Goal: Task Accomplishment & Management: Manage account settings

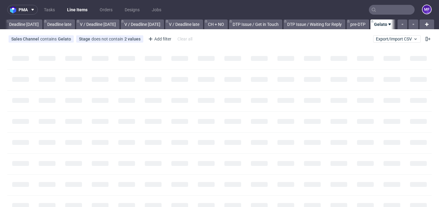
scroll to position [0, 700]
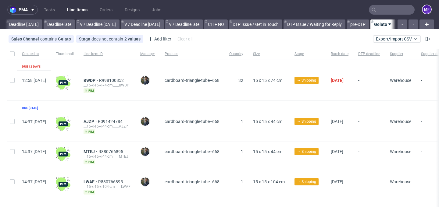
scroll to position [0, 700]
click at [4, 25] on div "All DTP Late Shipped Shipments DTP to do DTP Double check DTP Blocked DTP Produ…" at bounding box center [219, 25] width 439 height 10
click at [239, 33] on div "Sales Channel contains Gelato Stage does not contain 2 values Cancelled, Shippe…" at bounding box center [219, 39] width 439 height 15
drag, startPoint x: 308, startPoint y: 25, endPoint x: 312, endPoint y: 27, distance: 4.2
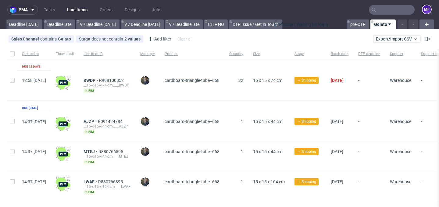
click at [312, 27] on div "All DTP Late Shipped Shipments DTP to do DTP Double check DTP Blocked DTP Produ…" at bounding box center [200, 25] width 391 height 10
click at [5, 25] on div at bounding box center [5, 25] width 0 height 10
click at [217, 39] on div "Sales Channel contains Gelato Stage does not contain 2 values Cancelled, Shippe…" at bounding box center [219, 39] width 439 height 15
click at [318, 12] on nav "pma Tasks Line Items Orders Designs Jobs MF" at bounding box center [219, 10] width 439 height 20
click at [287, 40] on div "Sales Channel contains Gelato Stage does not contain 2 values Cancelled, Shippe…" at bounding box center [219, 39] width 439 height 15
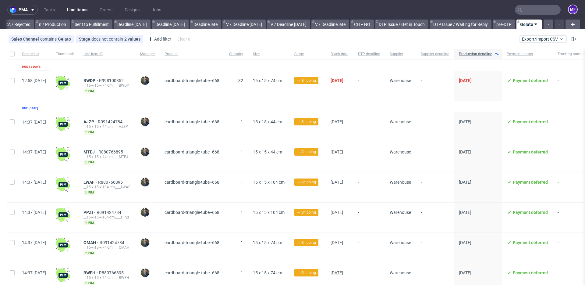
scroll to position [0, 0]
click at [122, 24] on div "All DTP Late Shipped Shipments DTP to do DTP Double check DTP Blocked DTP Produ…" at bounding box center [273, 24] width 537 height 10
click at [439, 24] on icon at bounding box center [572, 24] width 7 height 7
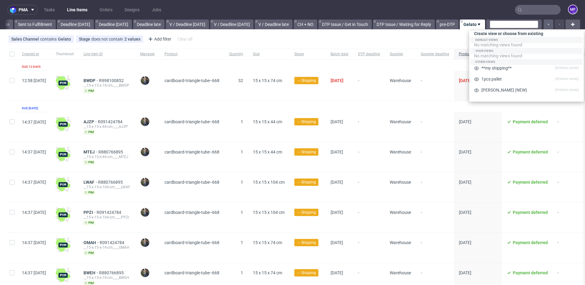
click at [439, 39] on div "Sales Channel contains Gelato Stage does not contain 2 values Cancelled, Shippe…" at bounding box center [292, 39] width 585 height 15
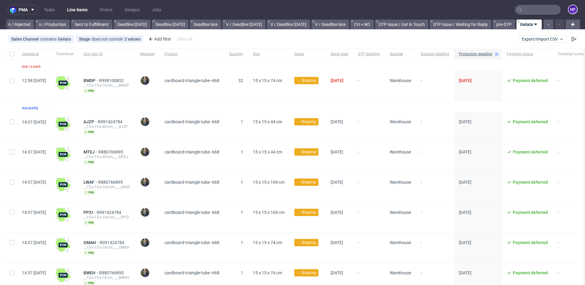
click at [439, 31] on div "pma Tasks Line Items Orders Designs Jobs MF All DTP Late Shipped Shipments DTP …" at bounding box center [292, 142] width 585 height 285
click at [33, 12] on icon at bounding box center [32, 9] width 5 height 5
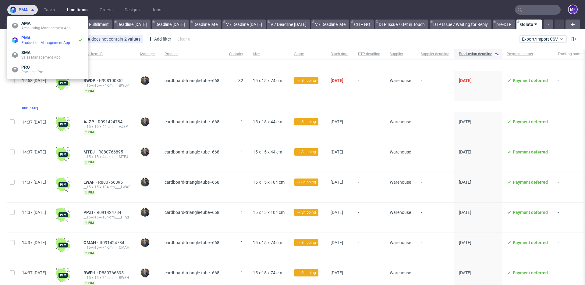
click at [33, 11] on icon at bounding box center [32, 9] width 5 height 5
click at [215, 38] on div "Sales Channel contains Gelato Stage does not contain 2 values Cancelled, Shippe…" at bounding box center [292, 39] width 585 height 15
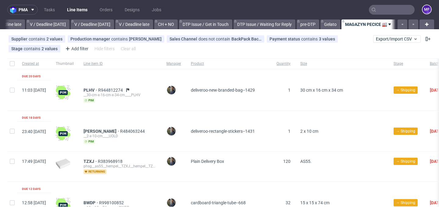
scroll to position [0, 750]
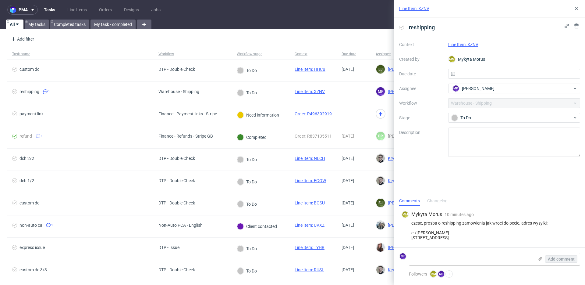
click at [469, 179] on div "reshipping Context Line Item: XZNV Created by MM Mykyta Morus Due date Assignee…" at bounding box center [489, 106] width 191 height 178
click at [468, 45] on link "Line Item: XZNV" at bounding box center [463, 44] width 30 height 5
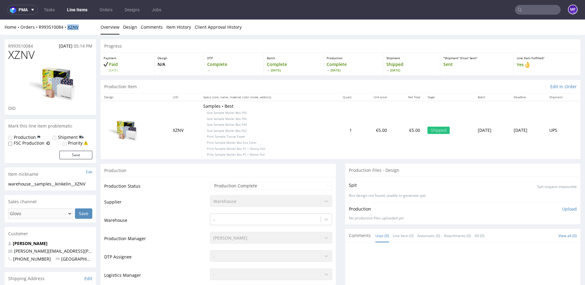
drag, startPoint x: 85, startPoint y: 27, endPoint x: 69, endPoint y: 28, distance: 15.9
click at [69, 28] on div "Home Orders R993510084 XZNV" at bounding box center [50, 27] width 91 height 6
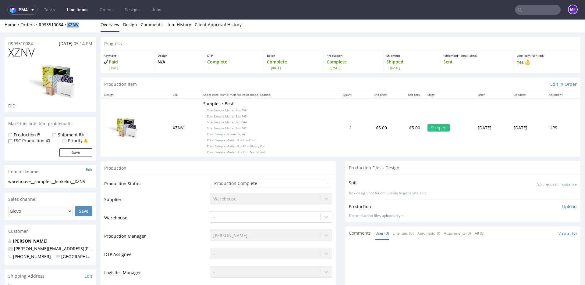
copy strong "XZNV"
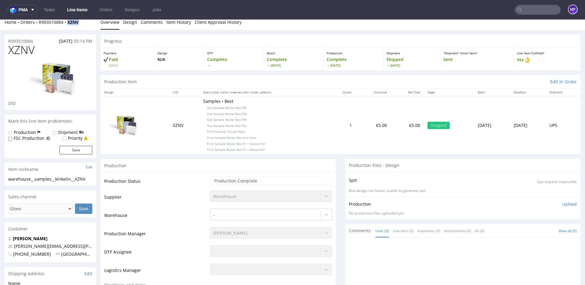
scroll to position [9, 0]
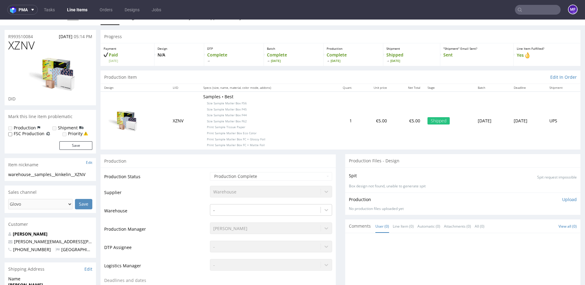
click at [526, 10] on input "text" at bounding box center [538, 10] width 46 height 10
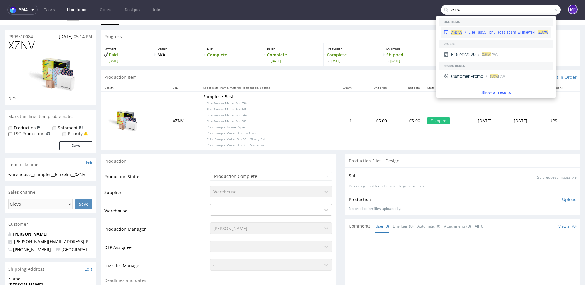
type input "zscw"
click at [480, 31] on div "warehouse__as55__phu_agat_adam_wisniewski__ ZSCW" at bounding box center [509, 32] width 80 height 5
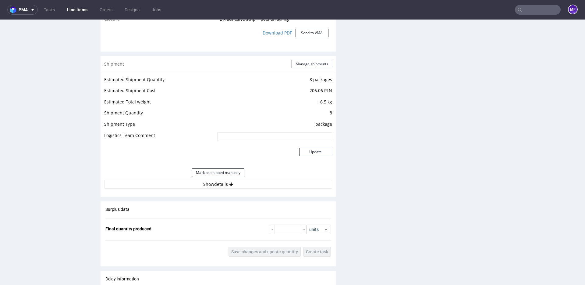
scroll to position [593, 0]
click at [299, 64] on button "Manage shipments" at bounding box center [312, 64] width 41 height 9
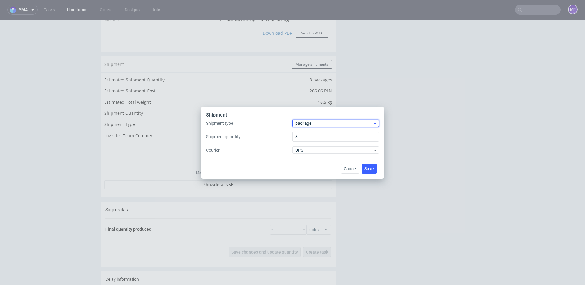
click at [325, 124] on span "package" at bounding box center [334, 123] width 78 height 6
click at [315, 138] on div "pallet" at bounding box center [336, 135] width 82 height 11
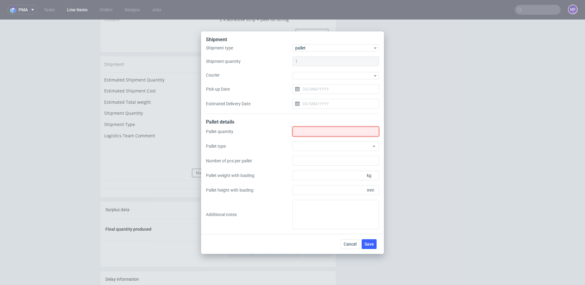
click at [308, 130] on input "Shipment type" at bounding box center [336, 131] width 87 height 10
type input "1"
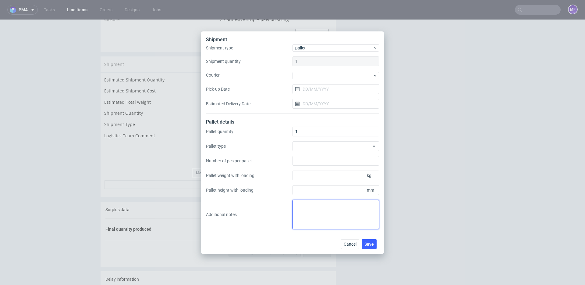
click at [313, 210] on textarea at bounding box center [336, 214] width 87 height 29
paste textarea "Paletyzacja: Wys x Szer x Dl - Kg 1Pal 145x80x120 - 195Kg"
type textarea "Paletyzacja: Wys x Szer x Dl - Kg 1Pal 145x80x120 - 195Kg"
click at [318, 238] on div "Cancel Save" at bounding box center [292, 244] width 183 height 20
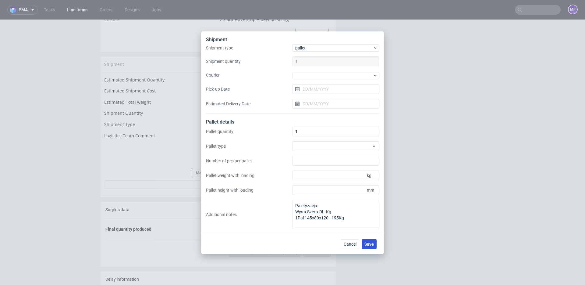
click at [368, 242] on span "Save" at bounding box center [369, 244] width 9 height 4
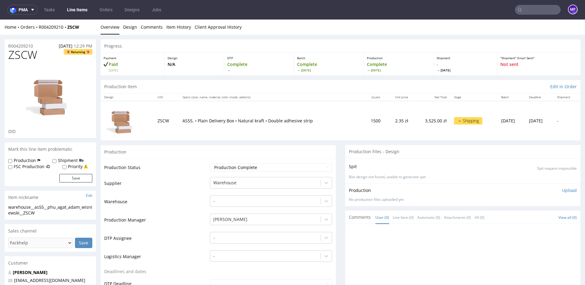
click at [521, 10] on input "text" at bounding box center [538, 10] width 46 height 10
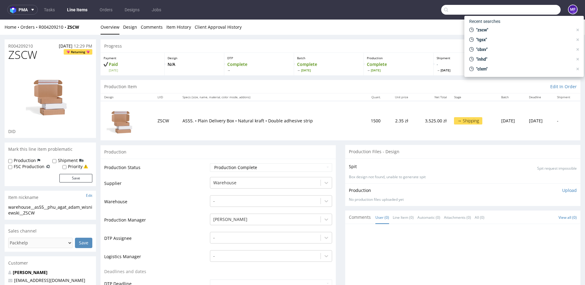
paste input "ZFDW"
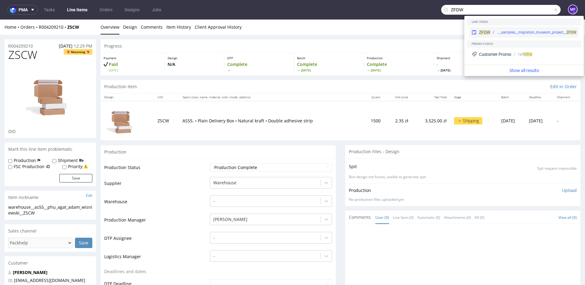
type input "ZFDW"
click at [496, 32] on div "warehouse__samples__migration_museum_project__ ZFDW" at bounding box center [533, 32] width 86 height 5
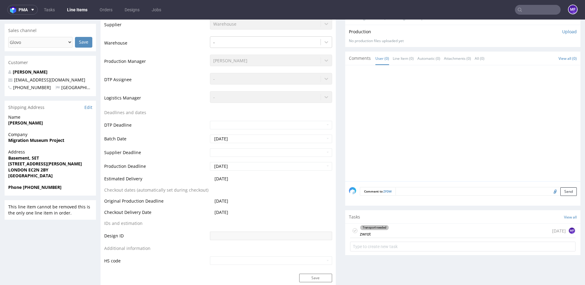
scroll to position [177, 0]
click at [412, 231] on div "Transport needed zwrot 26 days ago MF" at bounding box center [463, 231] width 226 height 14
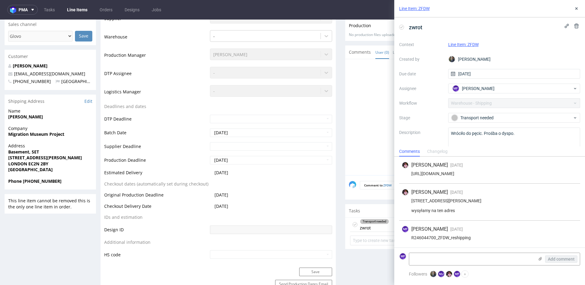
scroll to position [183, 0]
click at [580, 9] on button at bounding box center [576, 8] width 7 height 7
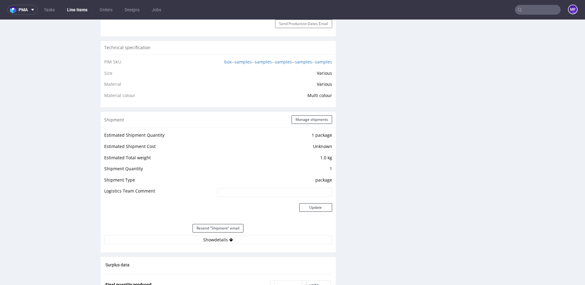
scroll to position [458, 0]
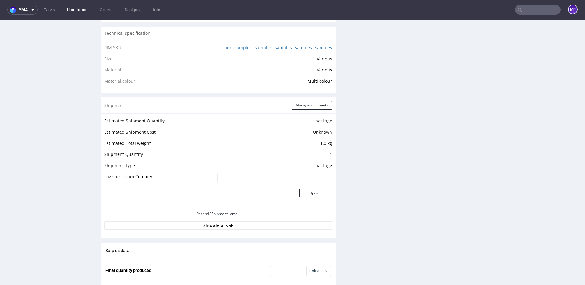
click at [350, 214] on div "Production Files - Design Spit Spit request impossible Box design not found, un…" at bounding box center [462, 125] width 235 height 839
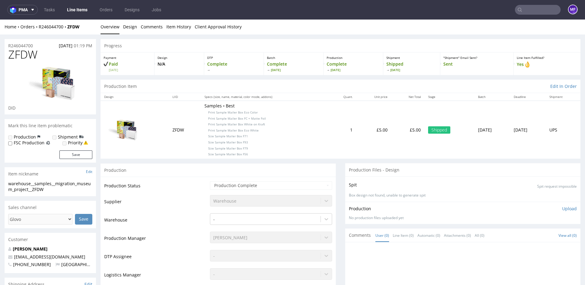
scroll to position [0, 0]
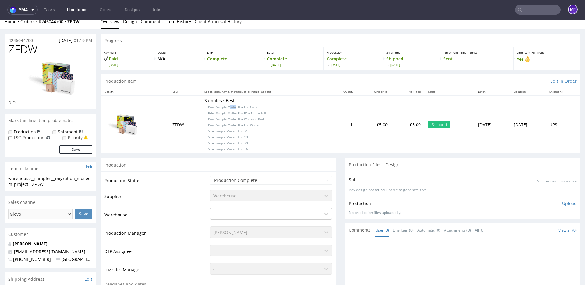
drag, startPoint x: 227, startPoint y: 107, endPoint x: 217, endPoint y: 103, distance: 10.7
click at [223, 105] on p "Samples • Best Print Sample Mailer Box Eco Color Print Sample Mailer Box FC + M…" at bounding box center [265, 125] width 120 height 54
click at [211, 101] on p "Samples • Best Print Sample Mailer Box Eco Color Print Sample Mailer Box FC + M…" at bounding box center [265, 126] width 120 height 54
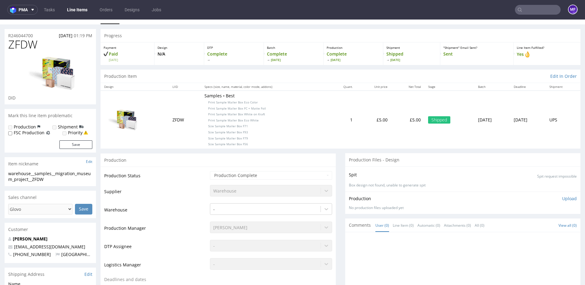
click at [289, 113] on p "Samples • Best Print Sample Mailer Box Eco Color Print Sample Mailer Box FC + M…" at bounding box center [265, 120] width 120 height 54
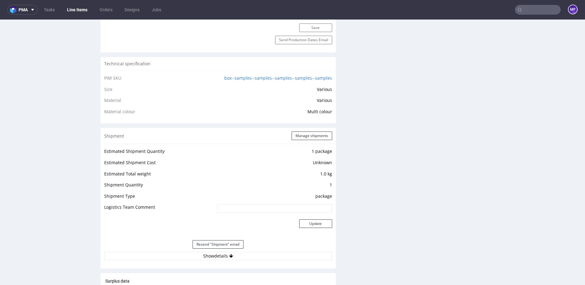
scroll to position [426, 0]
click at [308, 140] on button "Manage shipments" at bounding box center [312, 137] width 41 height 9
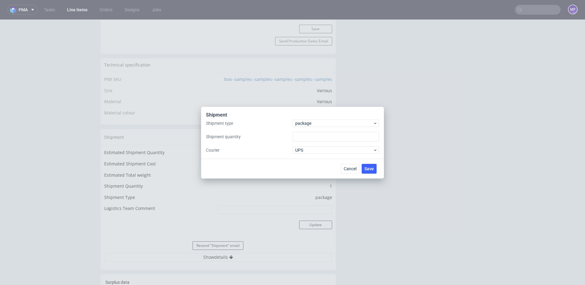
type input "1"
click at [342, 165] on button "Cancel" at bounding box center [350, 169] width 18 height 10
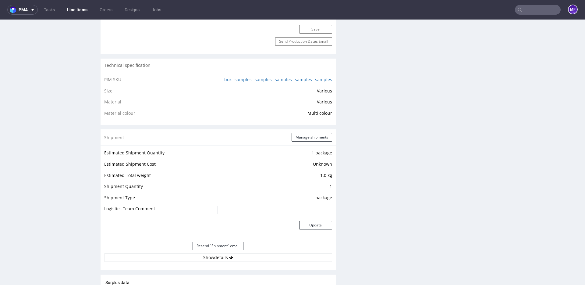
click at [350, 167] on div "Production Files - Design Spit Spit request impossible Box design not found, un…" at bounding box center [462, 157] width 235 height 839
click at [229, 259] on icon at bounding box center [231, 257] width 4 height 4
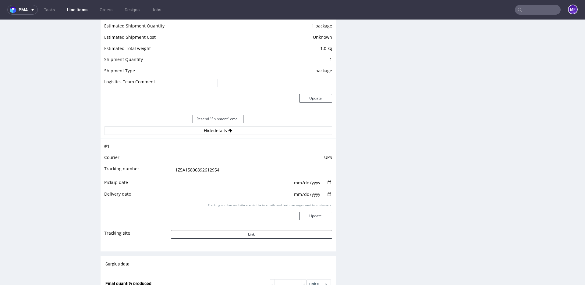
scroll to position [553, 0]
drag, startPoint x: 234, startPoint y: 169, endPoint x: 163, endPoint y: 167, distance: 71.7
click at [163, 167] on tr "Tracking number 1Z5A15806892612954" at bounding box center [218, 172] width 228 height 14
click at [360, 109] on div "Production Files - Design Spit Spit request impossible Box design not found, un…" at bounding box center [462, 84] width 235 height 946
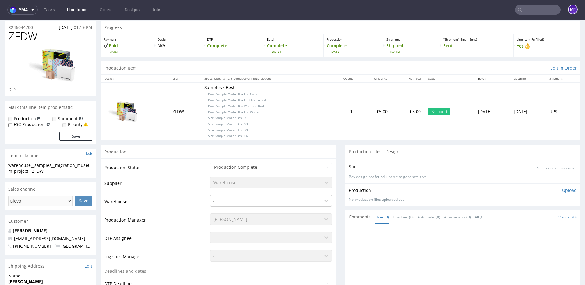
scroll to position [0, 0]
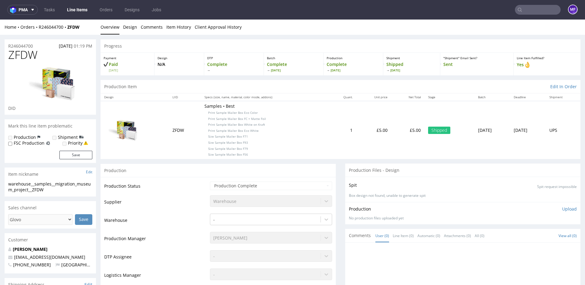
click at [314, 141] on td "Samples • Best Print Sample Mailer Box Eco Color Print Sample Mailer Box FC + M…" at bounding box center [265, 130] width 128 height 58
click at [298, 157] on td "Samples • Best Print Sample Mailer Box Eco Color Print Sample Mailer Box FC + M…" at bounding box center [265, 130] width 128 height 58
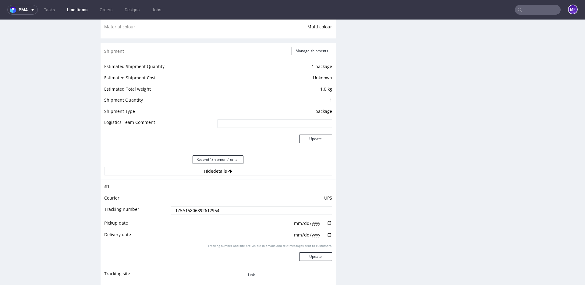
scroll to position [512, 0]
click at [302, 50] on button "Manage shipments" at bounding box center [312, 50] width 41 height 9
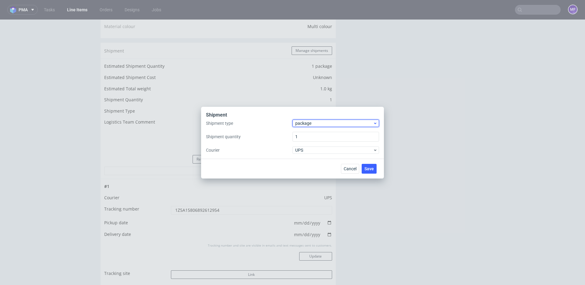
click at [315, 126] on span "package" at bounding box center [334, 123] width 78 height 6
click at [314, 137] on div "pallet" at bounding box center [336, 135] width 82 height 11
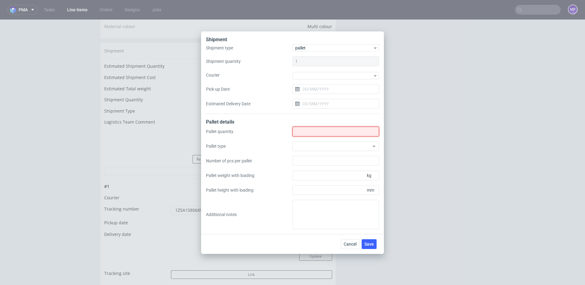
click at [306, 133] on input "Shipment type" at bounding box center [336, 131] width 87 height 10
type input "1"
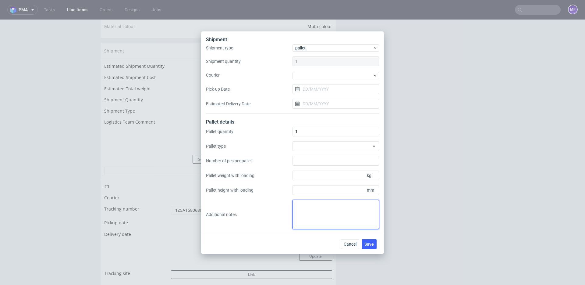
click at [319, 207] on textarea at bounding box center [336, 214] width 87 height 29
paste textarea "45x50x3"
click at [323, 205] on textarea "1 paczka: 45x50x3 1kg" at bounding box center [336, 214] width 87 height 29
click at [326, 205] on textarea "1 paczka: 45x50x3 1kg" at bounding box center [336, 214] width 87 height 29
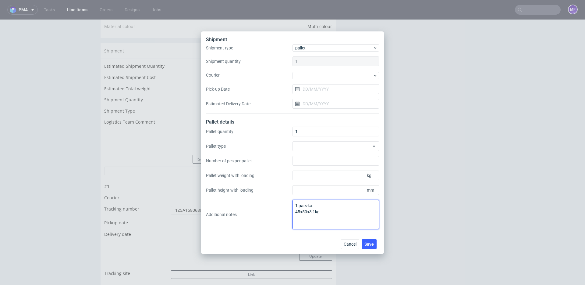
click at [326, 205] on textarea "1 paczka: 45x50x3 1kg" at bounding box center [336, 214] width 87 height 29
type textarea "1 paczka: 45x50x3 1kg"
click at [368, 242] on span "Save" at bounding box center [369, 244] width 9 height 4
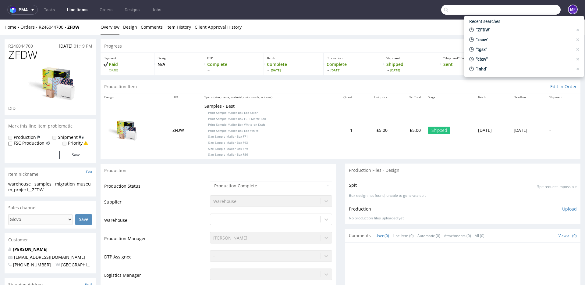
click at [527, 10] on input "text" at bounding box center [500, 10] width 119 height 10
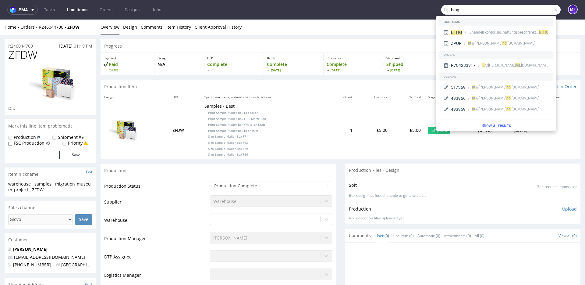
type input "bthg"
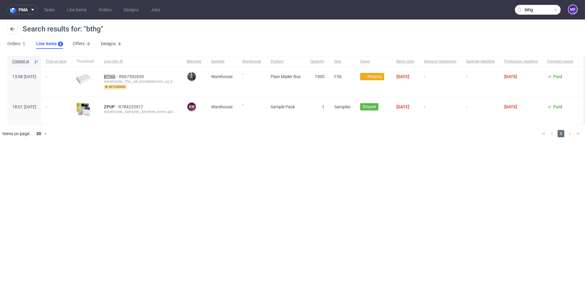
click at [116, 76] on mark "BTHG" at bounding box center [110, 76] width 12 height 5
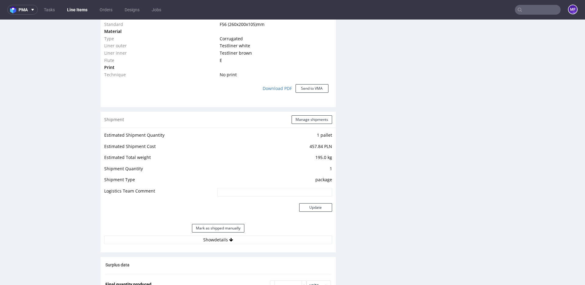
scroll to position [498, 0]
click at [301, 117] on button "Manage shipments" at bounding box center [312, 118] width 41 height 9
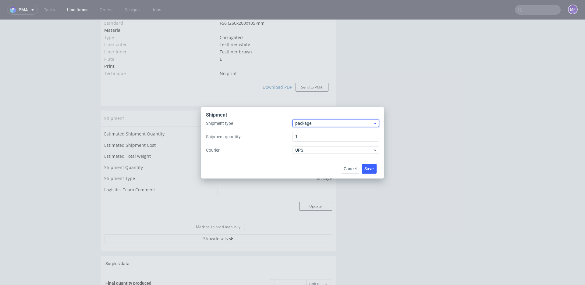
click at [323, 124] on span "package" at bounding box center [334, 123] width 78 height 6
click at [318, 133] on div "pallet" at bounding box center [336, 135] width 82 height 11
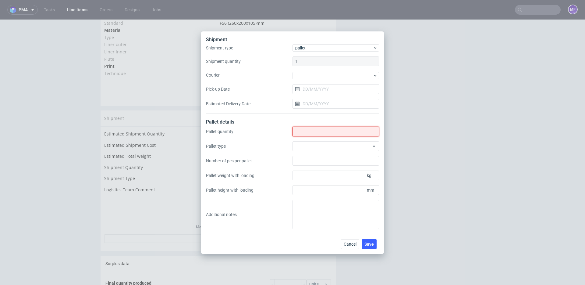
click at [308, 134] on input "Shipment type" at bounding box center [336, 131] width 87 height 10
type input "1"
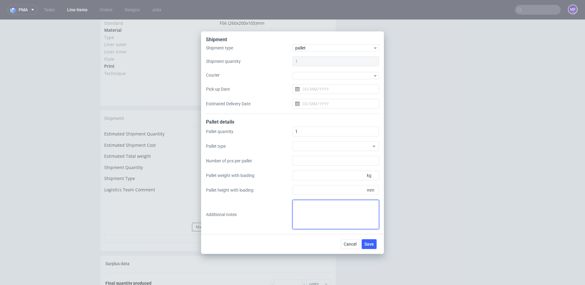
click at [322, 206] on textarea at bounding box center [336, 214] width 87 height 29
paste textarea "Wys x szer x Dl x Kg 1Pal 68x80x120x 97Kg"
type textarea "Wys x szer x Dl x Kg 1Pal 68x80x120x 97Kg"
click at [282, 239] on div "Cancel Save" at bounding box center [292, 244] width 183 height 20
click at [365, 244] on span "Save" at bounding box center [369, 244] width 9 height 4
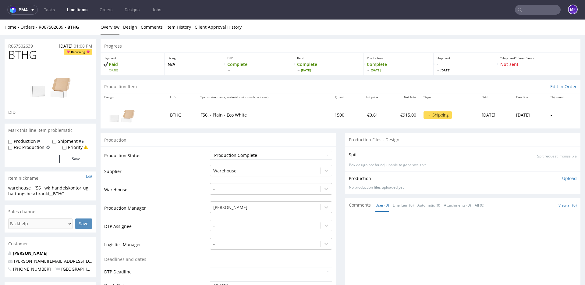
click at [535, 12] on input "text" at bounding box center [538, 10] width 46 height 10
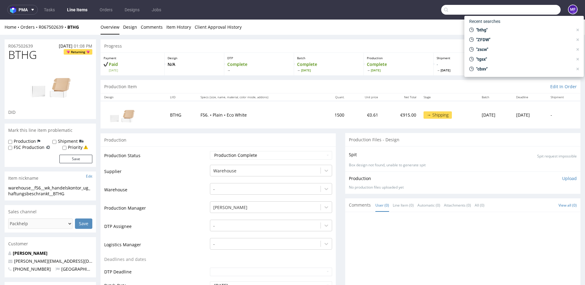
click at [461, 9] on input "text" at bounding box center [500, 10] width 119 height 10
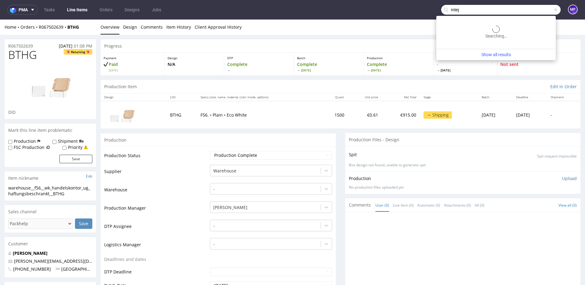
type input "mtej"
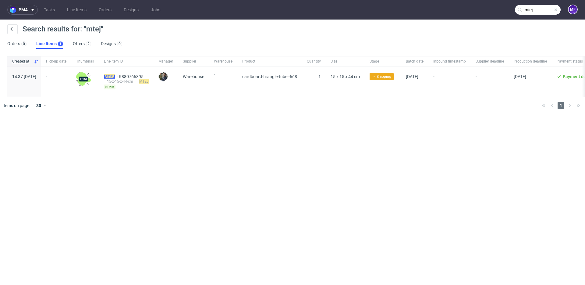
click at [115, 77] on mark "MTEJ" at bounding box center [109, 76] width 11 height 5
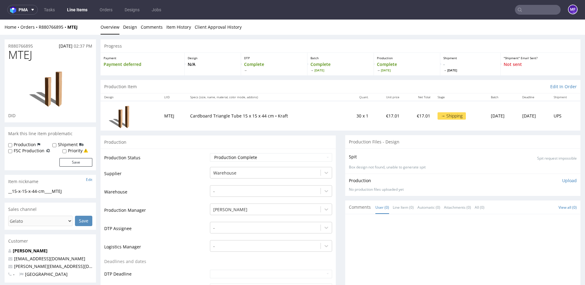
click at [194, 170] on td "Supplier" at bounding box center [156, 175] width 104 height 18
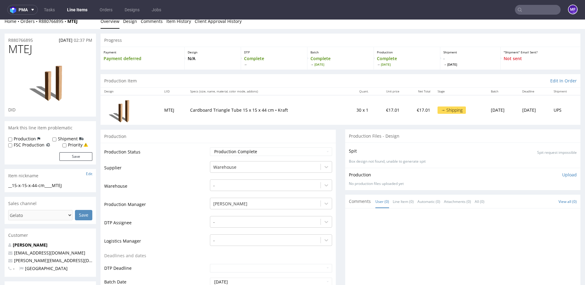
scroll to position [6, 0]
click at [188, 135] on div "Production" at bounding box center [218, 136] width 235 height 14
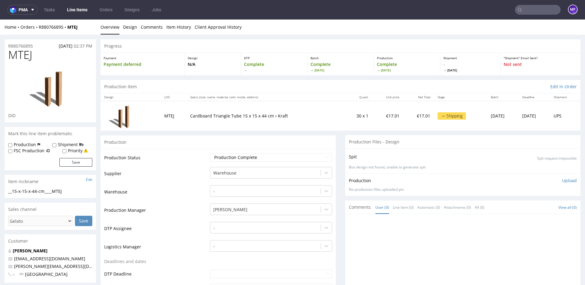
click at [186, 137] on div "Production" at bounding box center [218, 142] width 235 height 14
click at [525, 9] on input "text" at bounding box center [538, 10] width 46 height 10
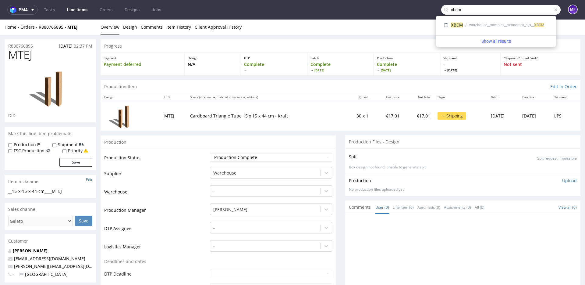
type input "xbcm"
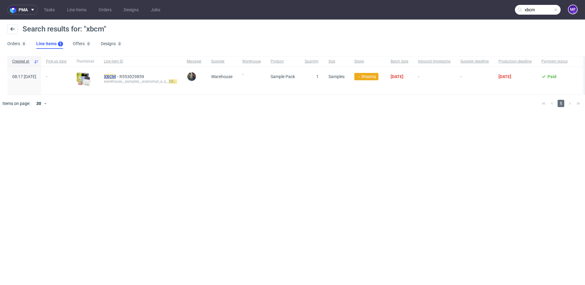
click at [116, 78] on mark "XBCM" at bounding box center [110, 76] width 12 height 5
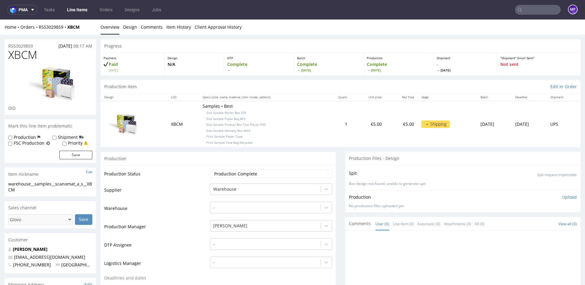
click at [247, 120] on p "Samples • Best Size Sample Mailer Box F59 Size Sample Paper Bag B63 Size Sample…" at bounding box center [262, 124] width 118 height 42
click at [538, 11] on input "text" at bounding box center [538, 10] width 46 height 10
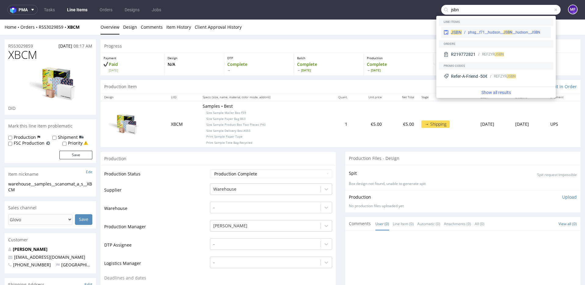
type input "jsbn"
click at [506, 34] on span "JS" at bounding box center [506, 32] width 4 height 4
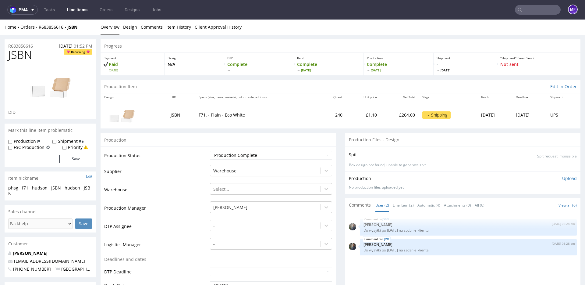
scroll to position [2, 0]
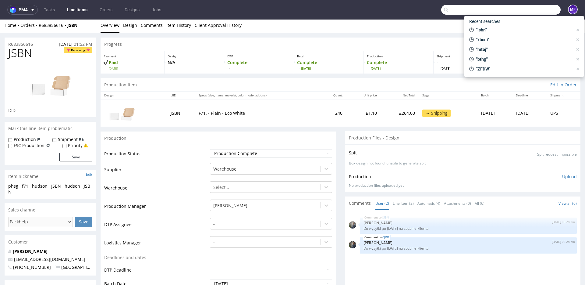
click at [523, 10] on input "text" at bounding box center [500, 10] width 119 height 10
paste input "EFAN"
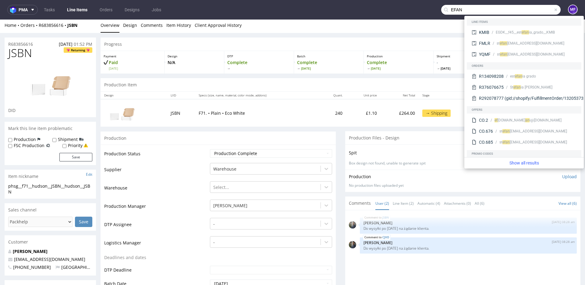
click at [417, 13] on nav "pma Tasks Line Items Orders Designs Jobs EFAN MF" at bounding box center [292, 10] width 585 height 20
drag, startPoint x: 535, startPoint y: 12, endPoint x: 419, endPoint y: 7, distance: 115.6
click at [419, 7] on nav "pma Tasks Line Items Orders Designs Jobs EFAN MF" at bounding box center [292, 10] width 585 height 20
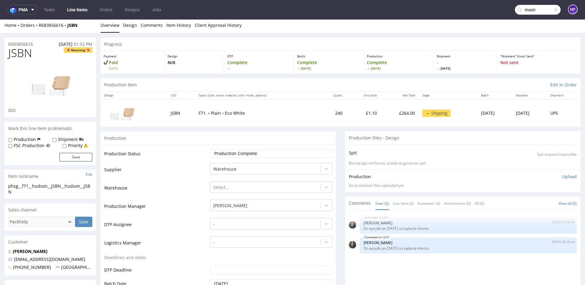
type input "muon"
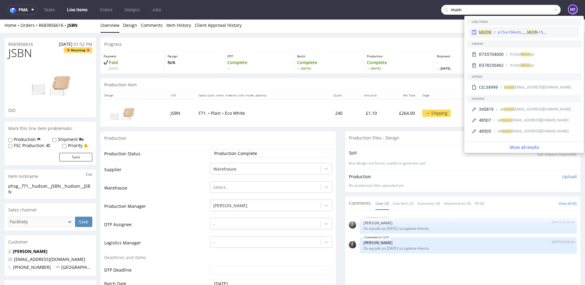
click at [526, 36] on div "MUON __15-x-15-x-104-cm____ MUON" at bounding box center [524, 32] width 110 height 11
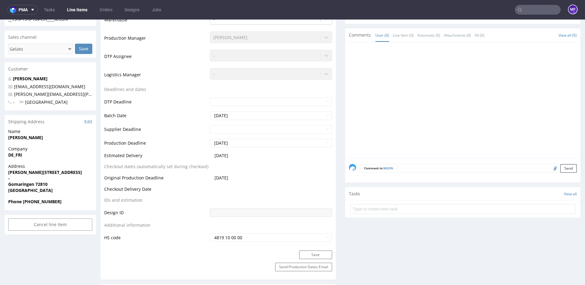
scroll to position [172, 0]
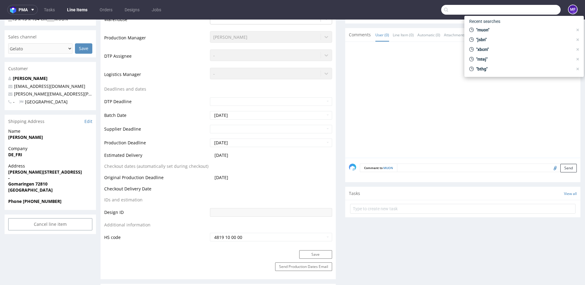
click at [529, 13] on input "text" at bounding box center [500, 10] width 119 height 10
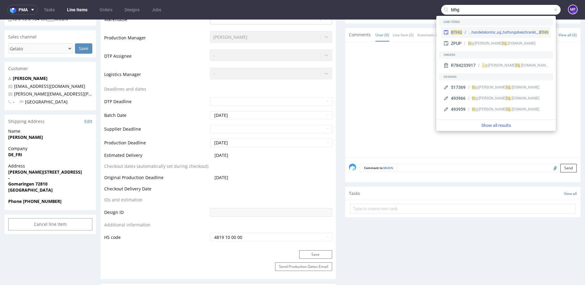
type input "bthg"
click at [498, 34] on div "warehouse__f56__wk_handelskontor_ug_haftungsbeschrankt__ BTHG" at bounding box center [509, 32] width 80 height 5
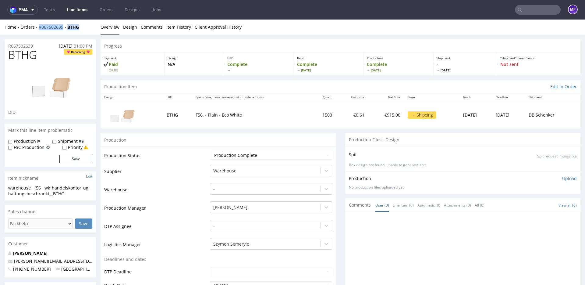
drag, startPoint x: 78, startPoint y: 27, endPoint x: 39, endPoint y: 29, distance: 38.8
click at [39, 29] on div "Home Orders R067502639 BTHG" at bounding box center [50, 27] width 91 height 6
copy div "R067502639 BTHG"
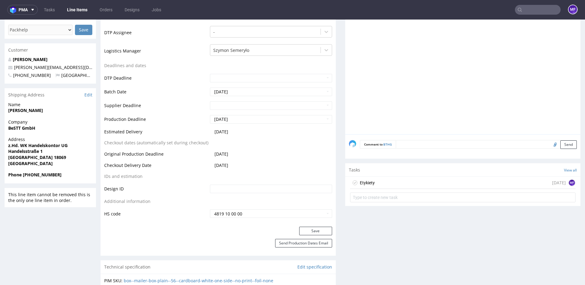
scroll to position [195, 0]
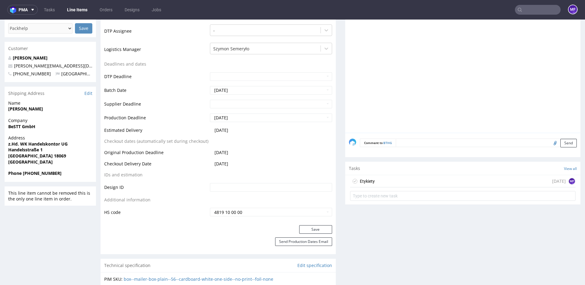
click at [392, 180] on div "Etykiety [DATE] MF" at bounding box center [463, 181] width 226 height 12
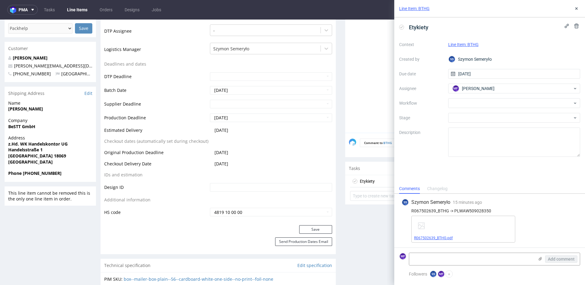
click at [447, 238] on link "R067502639_BTHG.pdf" at bounding box center [433, 238] width 39 height 4
drag, startPoint x: 491, startPoint y: 209, endPoint x: 454, endPoint y: 211, distance: 36.3
click at [454, 211] on div "R067502639_BTHG -> PLWAW509028350" at bounding box center [490, 210] width 176 height 5
copy div "PLWAW509028350"
click at [528, 207] on div "SS Szymon Semeryło 15 minutes ago 16th Sep 2025, 15:39 R067502639_BTHG -> PLWAW…" at bounding box center [489, 221] width 181 height 54
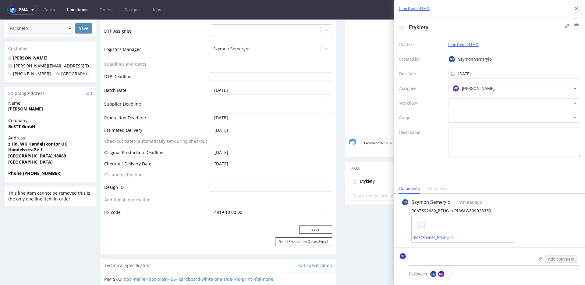
click at [477, 210] on div "R067502639_BTHG -> PLWAW509028350" at bounding box center [490, 210] width 176 height 5
copy div "PLWAW509028350"
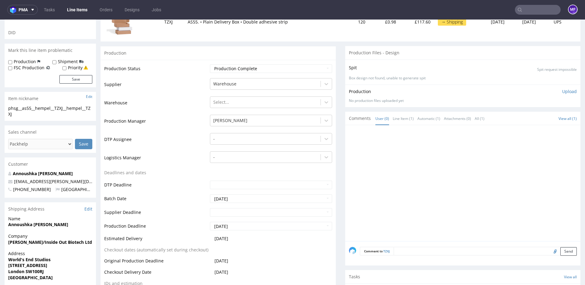
scroll to position [72, 0]
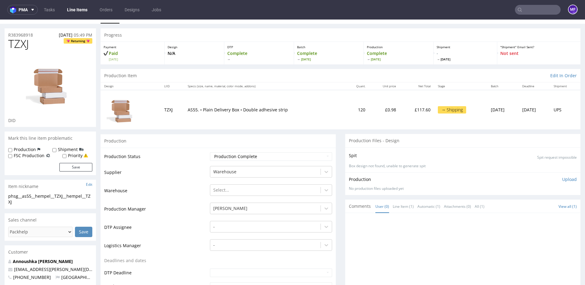
scroll to position [0, 0]
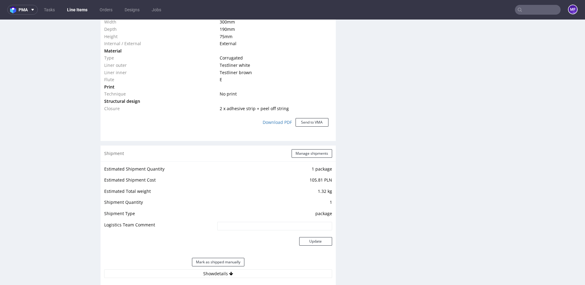
scroll to position [505, 0]
click at [224, 259] on button "Mark as shipped manually" at bounding box center [218, 261] width 52 height 9
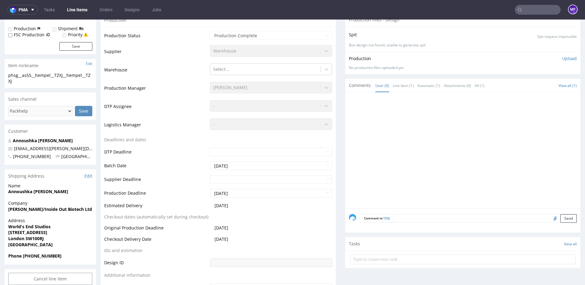
scroll to position [82, 0]
